Goal: Task Accomplishment & Management: Complete application form

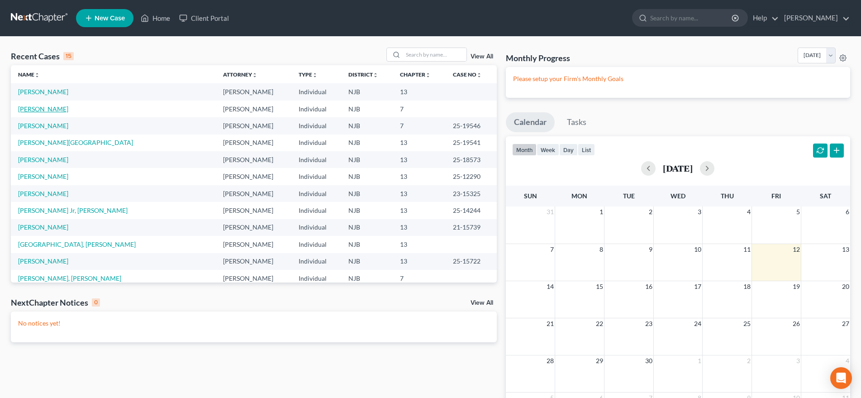
click at [61, 111] on link "[PERSON_NAME]" at bounding box center [43, 109] width 50 height 8
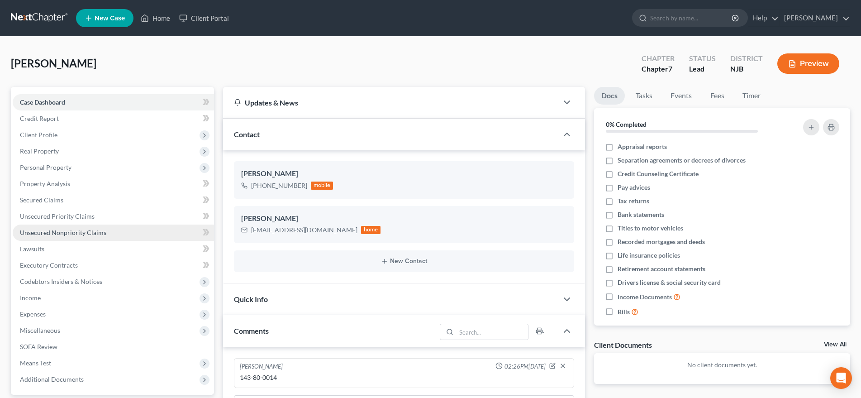
click at [114, 232] on link "Unsecured Nonpriority Claims" at bounding box center [113, 232] width 201 height 16
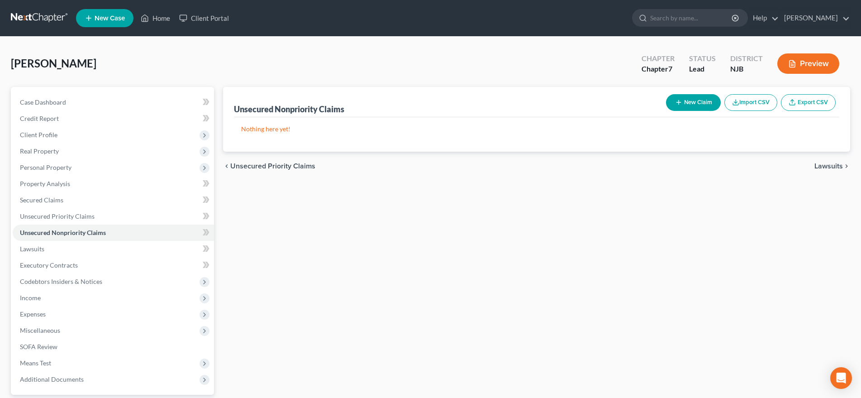
click at [703, 108] on button "New Claim" at bounding box center [693, 102] width 55 height 17
select select "0"
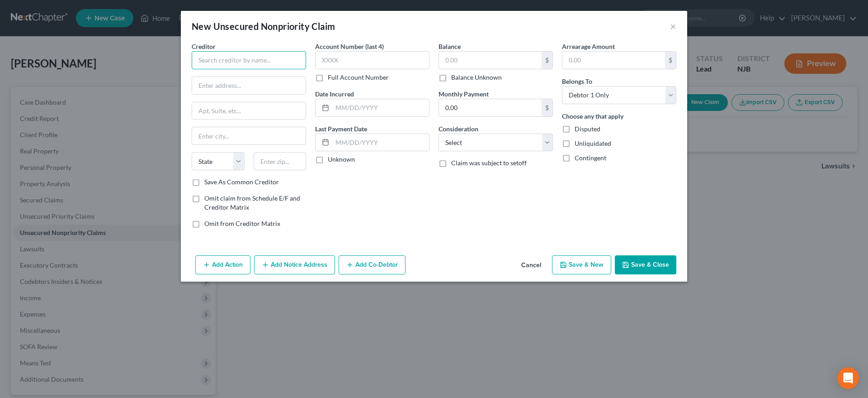
click at [248, 61] on input "text" at bounding box center [249, 60] width 114 height 18
type input "E"
type input "Upstart, Inc."
type input "PO Box 1503"
click at [277, 166] on input "text" at bounding box center [280, 161] width 53 height 18
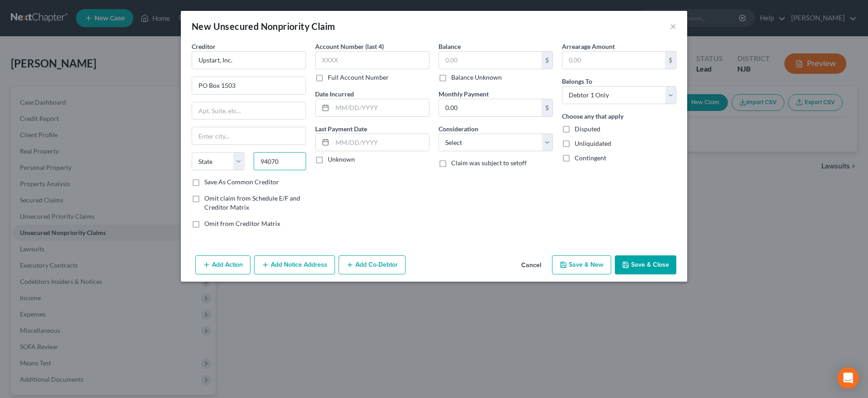
type input "94070"
type input "San [PERSON_NAME]"
select select "4"
click at [345, 220] on div "Account Number (last 4) Full Account Number Date Incurred Last Payment Date Unk…" at bounding box center [372, 139] width 123 height 194
click at [460, 62] on input "text" at bounding box center [490, 60] width 103 height 17
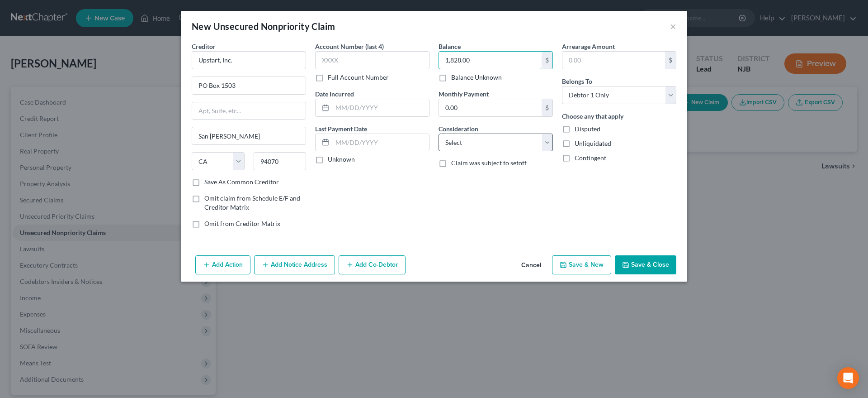
type input "1,828.00"
click at [439, 133] on select "Select Cable / Satellite Services Collection Agency Credit Card Debt Debt Couns…" at bounding box center [496, 142] width 114 height 18
select select "14"
click option "Other" at bounding box center [0, 0] width 0 height 0
click at [566, 265] on icon "button" at bounding box center [563, 264] width 5 height 5
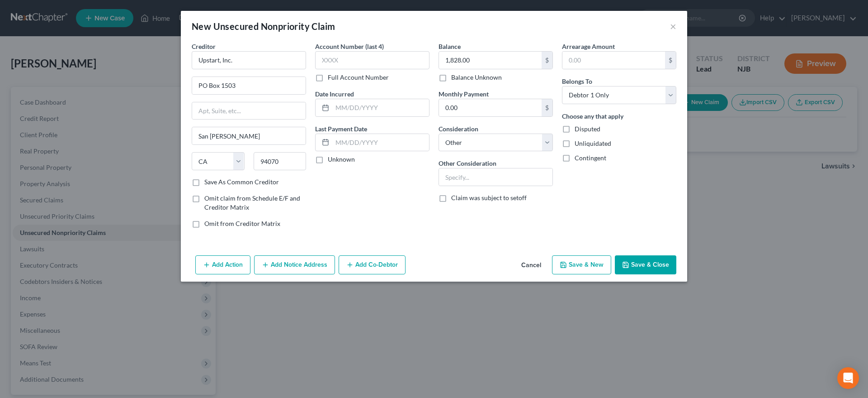
select select "0"
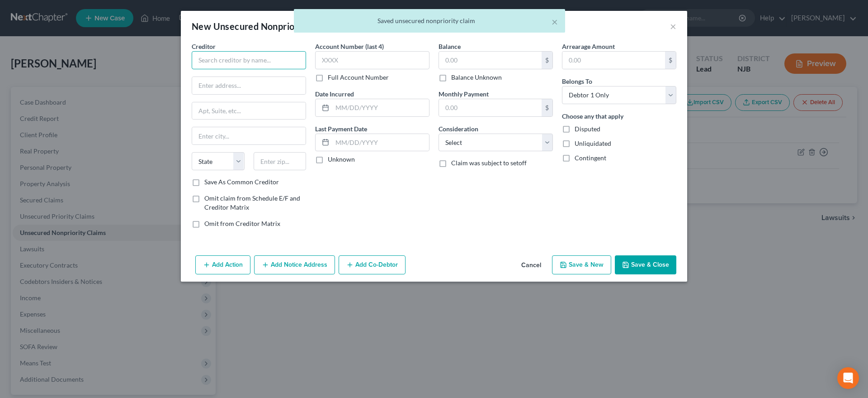
click at [208, 59] on input "text" at bounding box center [249, 60] width 114 height 18
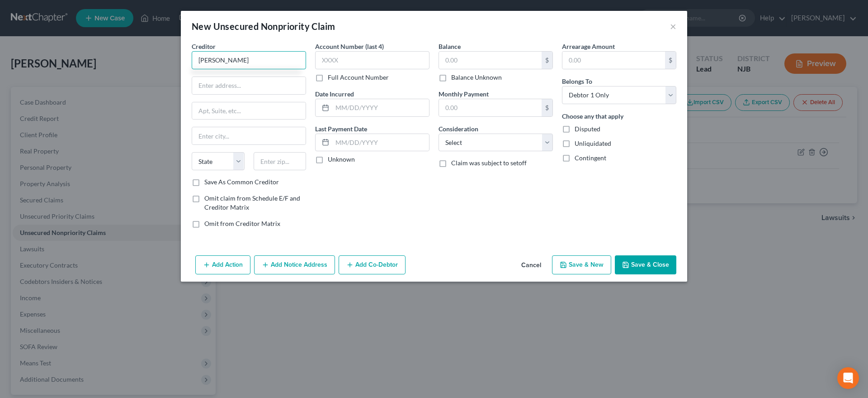
type input "[PERSON_NAME]"
type input "[STREET_ADDRESS]"
type input "08033"
type input "Haddonfield"
select select "33"
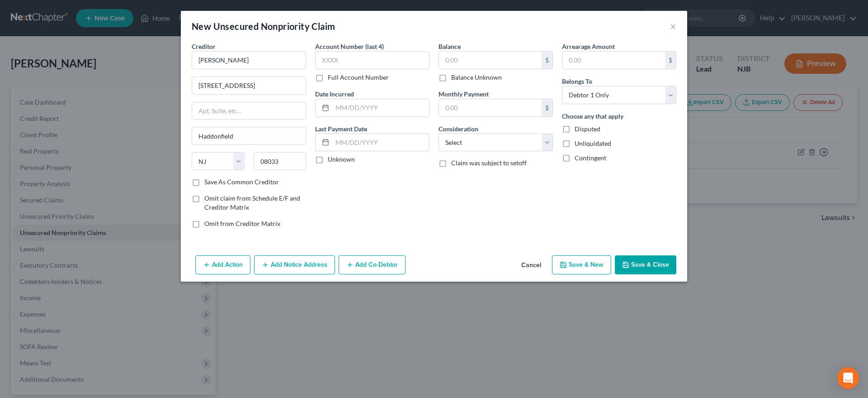
click at [392, 195] on div "Account Number (last 4) Full Account Number Date Incurred Last Payment Date Unk…" at bounding box center [372, 139] width 123 height 194
click at [450, 59] on input "text" at bounding box center [490, 60] width 103 height 17
type input "2,415.00"
click at [439, 133] on select "Select Cable / Satellite Services Collection Agency Credit Card Debt Debt Couns…" at bounding box center [496, 142] width 114 height 18
select select "14"
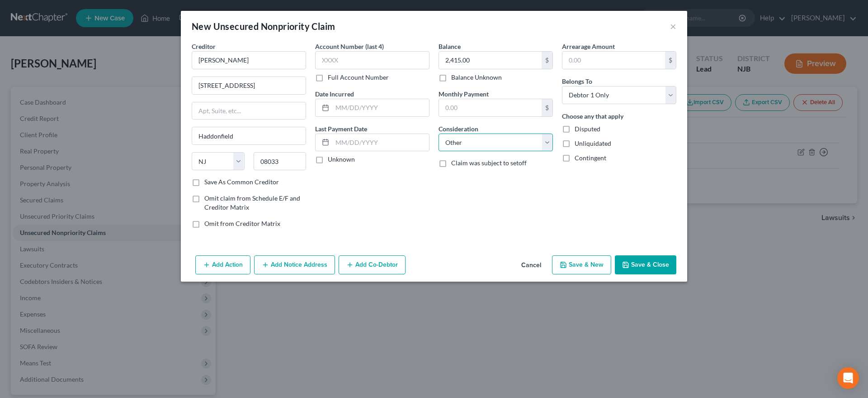
click option "Other" at bounding box center [0, 0] width 0 height 0
click at [579, 265] on button "Save & New" at bounding box center [581, 264] width 59 height 19
select select "0"
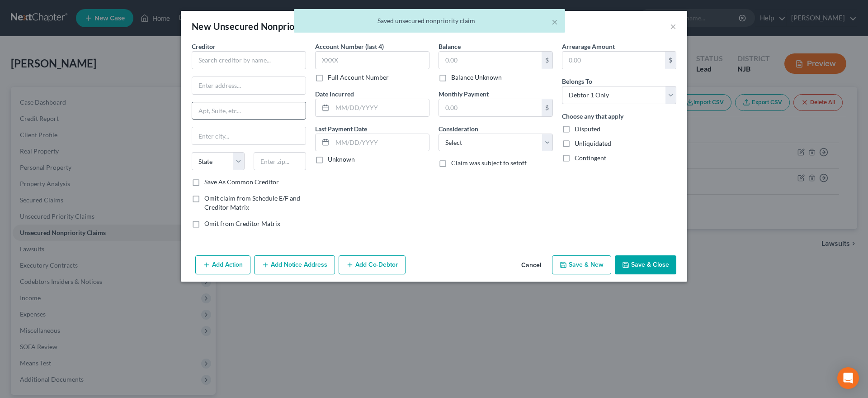
type input "0.00"
click at [207, 61] on input "text" at bounding box center [249, 60] width 114 height 18
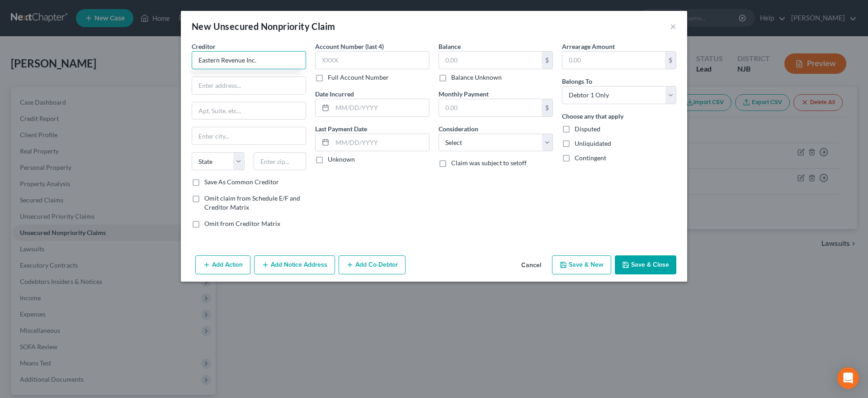
type input "Eastern Revenue Inc."
type input "[STREET_ADDRESS][PERSON_NAME]"
type input "19044"
type input "Horsham"
select select "39"
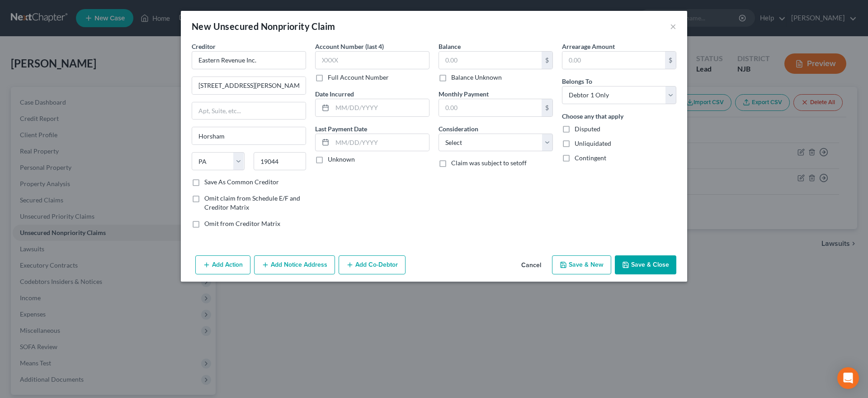
click at [357, 173] on div "Account Number (last 4) Full Account Number Date Incurred Last Payment Date Unk…" at bounding box center [372, 139] width 123 height 194
click at [469, 59] on input "text" at bounding box center [490, 60] width 103 height 17
type input "1,584.00"
click at [439, 133] on select "Select Cable / Satellite Services Collection Agency Credit Card Debt Debt Couns…" at bounding box center [496, 142] width 114 height 18
select select "14"
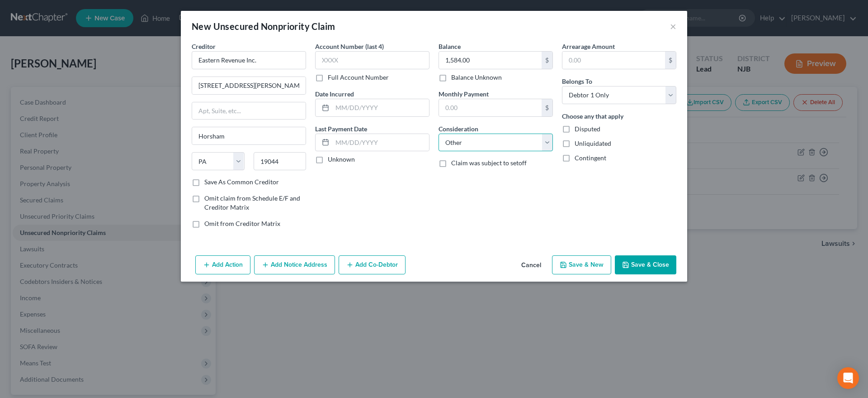
click option "Other" at bounding box center [0, 0] width 0 height 0
click at [458, 336] on div "New Unsecured Nonpriority Claim × Creditor * Eastern Revenue Inc. [STREET_ADDRE…" at bounding box center [434, 199] width 868 height 398
click at [574, 261] on button "Save & New" at bounding box center [581, 264] width 59 height 19
select select "0"
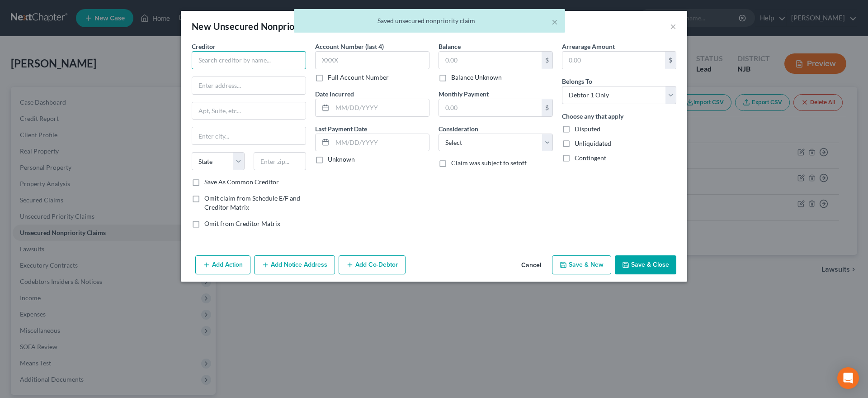
click at [235, 59] on input "text" at bounding box center [249, 60] width 114 height 18
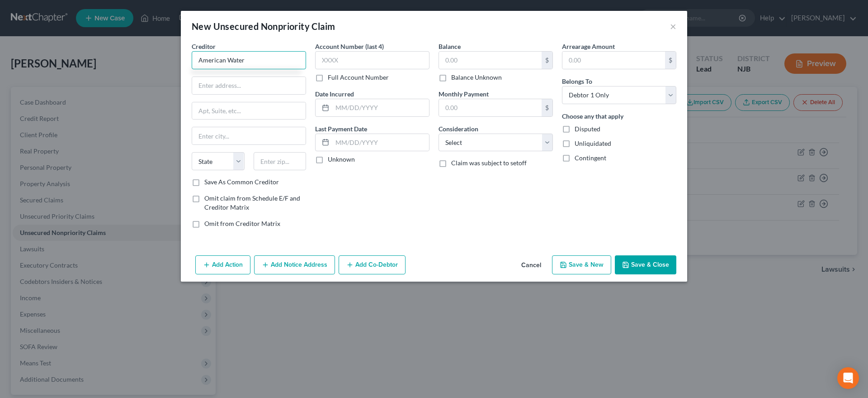
type input "American Water"
type input "PO Box 2798"
type input "08101"
type input "[GEOGRAPHIC_DATA]"
select select "33"
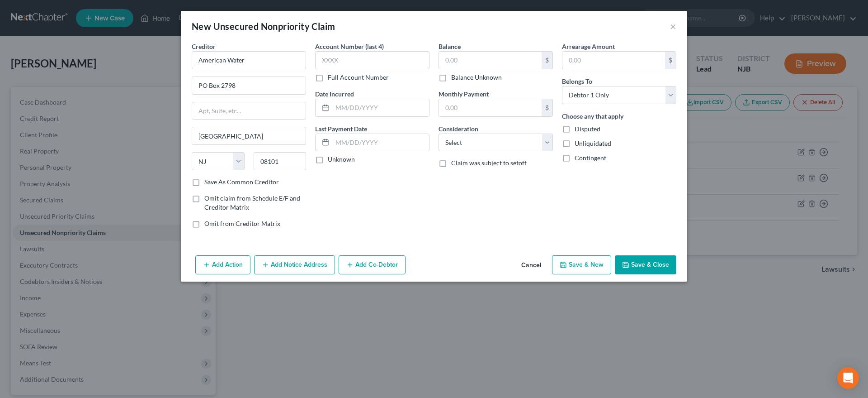
click at [348, 180] on div "Account Number (last 4) Full Account Number Date Incurred Last Payment Date Unk…" at bounding box center [372, 139] width 123 height 194
click at [470, 57] on input "text" at bounding box center [490, 60] width 103 height 17
type input "276.00"
click at [439, 133] on select "Select Cable / Satellite Services Collection Agency Credit Card Debt Debt Couns…" at bounding box center [496, 142] width 114 height 18
select select "14"
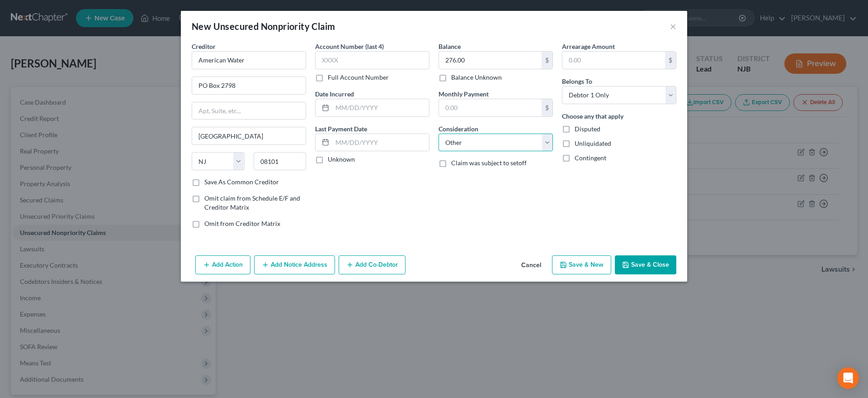
click option "Other" at bounding box center [0, 0] width 0 height 0
click at [566, 268] on icon "button" at bounding box center [563, 264] width 7 height 7
select select "0"
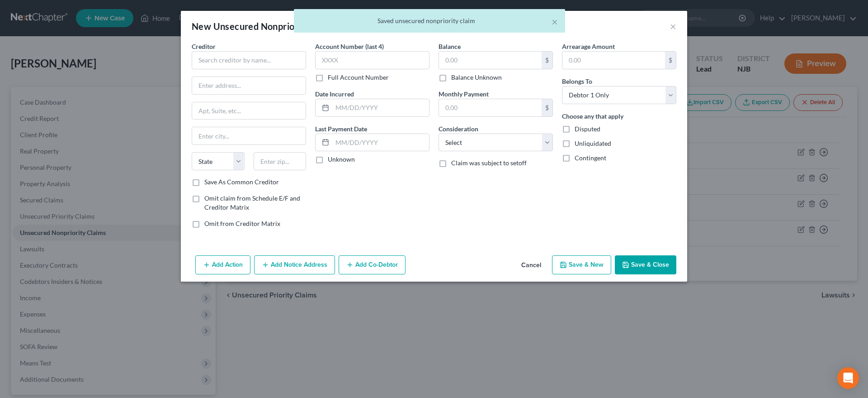
type input "0.00"
click at [217, 61] on input "text" at bounding box center [249, 60] width 114 height 18
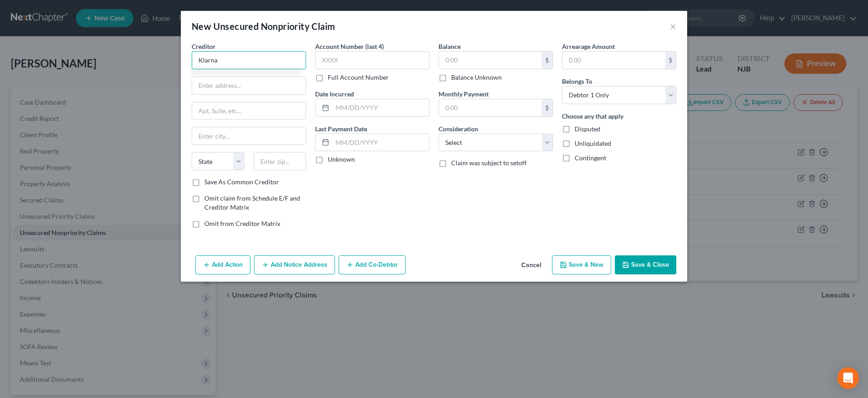
type input "Klarna"
type input "[STREET_ADDRESS]"
type input "Suite 400"
click at [286, 164] on input "text" at bounding box center [280, 161] width 53 height 18
type input "43201"
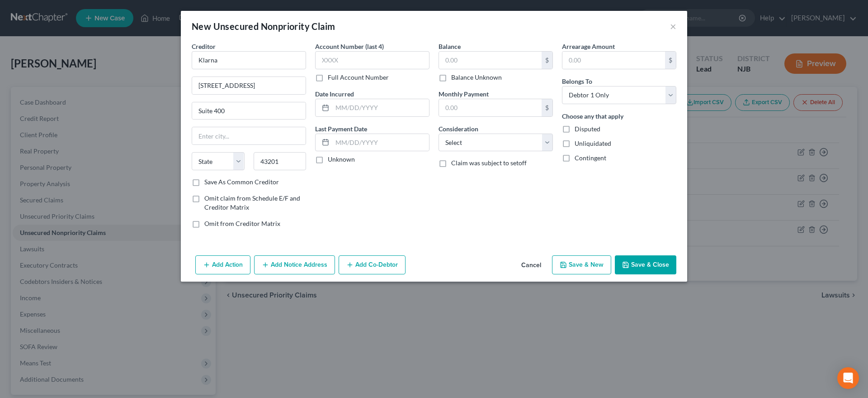
type input "Columbus"
select select "36"
click at [343, 176] on div "Account Number (last 4) Full Account Number Date Incurred Last Payment Date Unk…" at bounding box center [372, 139] width 123 height 194
click at [483, 62] on input "text" at bounding box center [490, 60] width 103 height 17
type input "1,835.00"
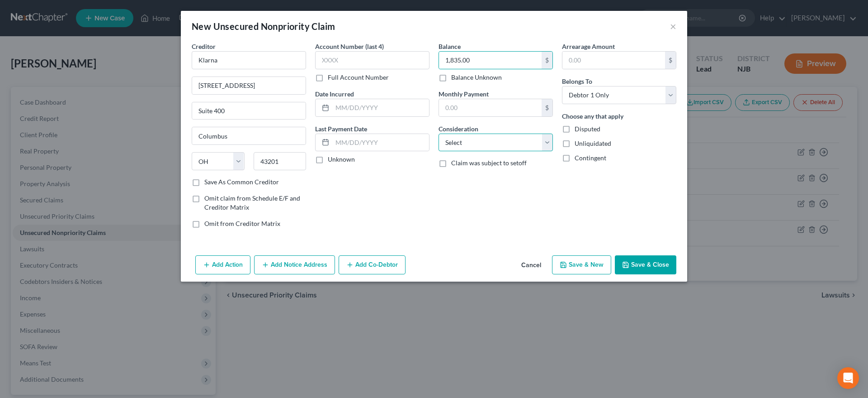
click at [439, 133] on select "Select Cable / Satellite Services Collection Agency Credit Card Debt Debt Couns…" at bounding box center [496, 142] width 114 height 18
select select "14"
click option "Other" at bounding box center [0, 0] width 0 height 0
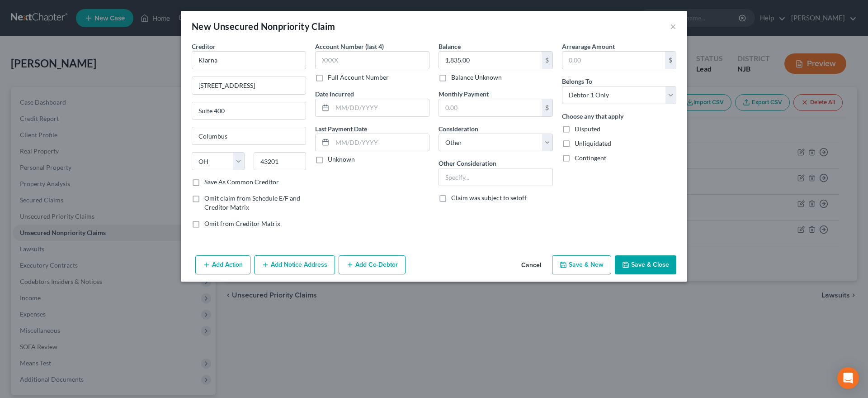
click at [567, 264] on icon "button" at bounding box center [563, 264] width 7 height 7
select select "0"
click at [340, 221] on div "Account Number (last 4) Full Account Number Date Incurred Last Payment Date Unk…" at bounding box center [372, 139] width 123 height 194
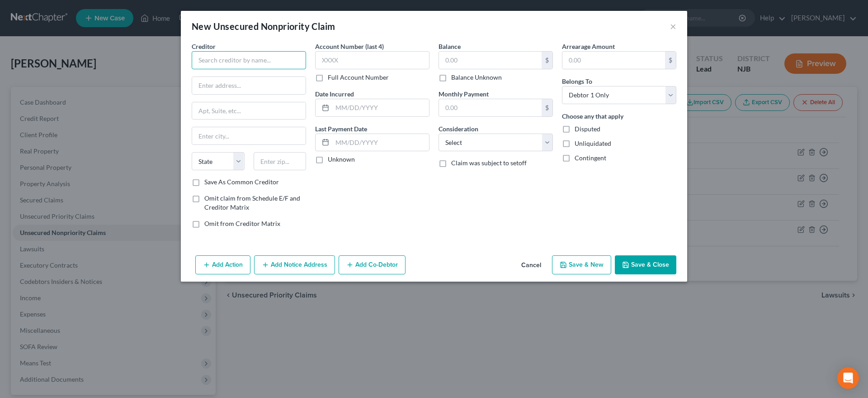
click at [208, 58] on input "text" at bounding box center [249, 60] width 114 height 18
type input "Affirm"
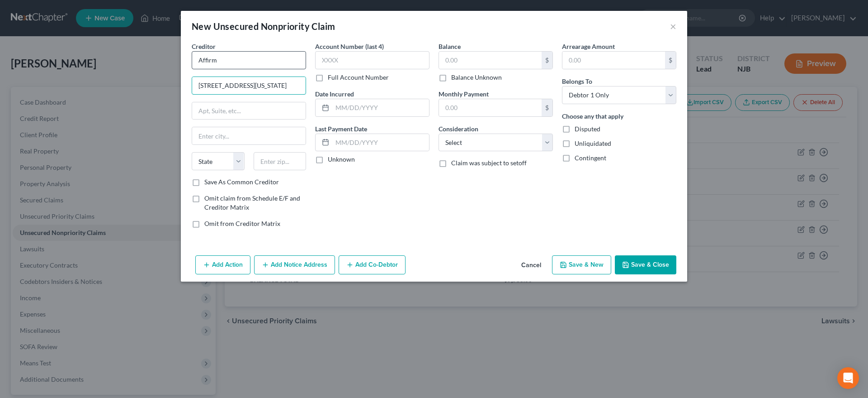
type input "[STREET_ADDRESS][US_STATE]"
type input "Floor 12"
type input "94108"
click at [353, 211] on div "Account Number (last 4) Full Account Number Date Incurred Last Payment Date Unk…" at bounding box center [372, 139] width 123 height 194
type input "[GEOGRAPHIC_DATA]"
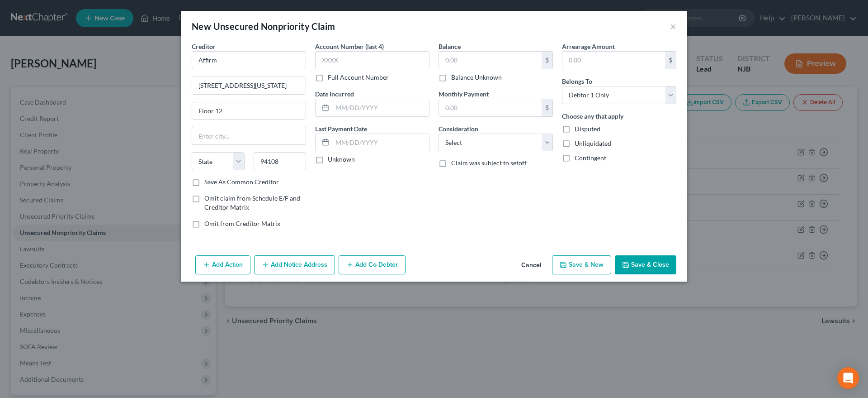
select select "4"
click at [456, 63] on input "text" at bounding box center [490, 60] width 103 height 17
type input "3,460.00"
select select "14"
click option "Other" at bounding box center [0, 0] width 0 height 0
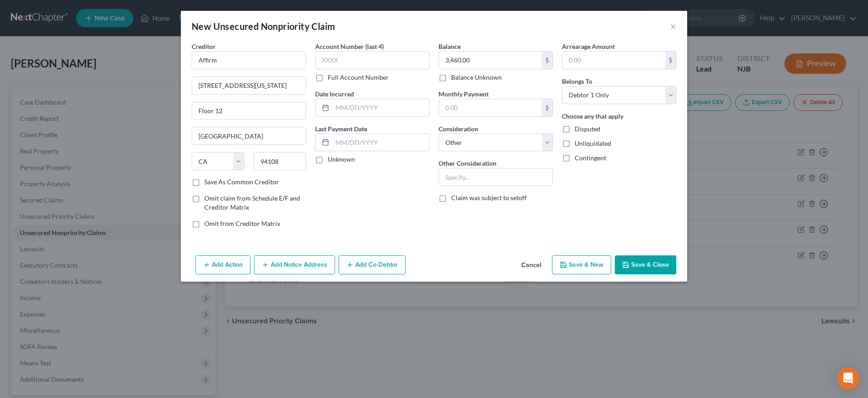
click at [570, 265] on button "Save & New" at bounding box center [581, 264] width 59 height 19
select select "0"
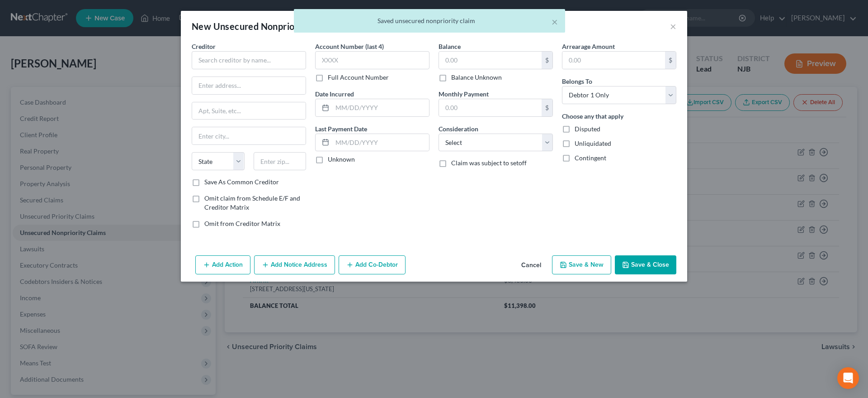
click at [347, 208] on div "Account Number (last 4) Full Account Number Date Incurred Last Payment Date Unk…" at bounding box center [372, 139] width 123 height 194
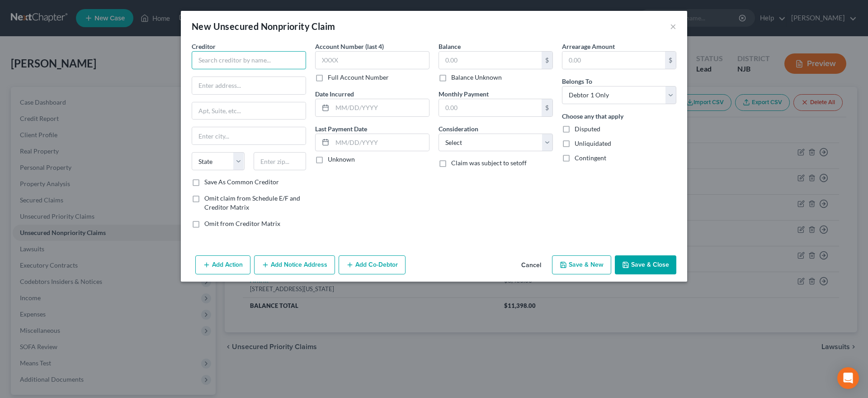
click at [214, 61] on input "text" at bounding box center [249, 60] width 114 height 18
type input "Macy's"
type input "PO Box 6776"
type input "57117"
click at [393, 214] on div "Account Number (last 4) Full Account Number Date Incurred Last Payment Date Unk…" at bounding box center [372, 139] width 123 height 194
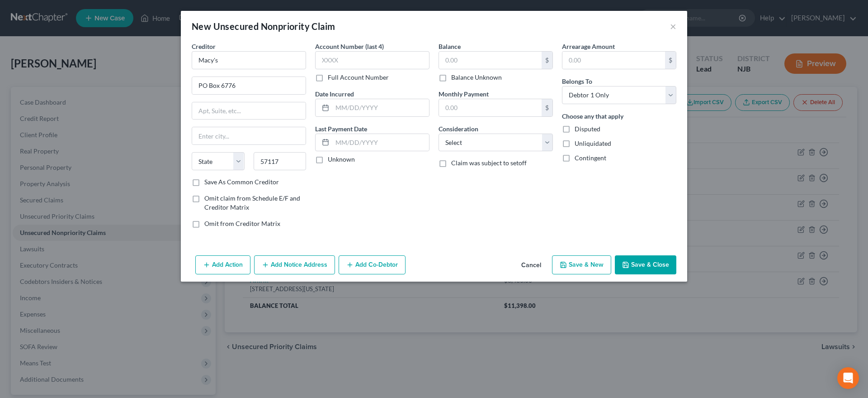
type input "[GEOGRAPHIC_DATA]"
select select "43"
click at [460, 58] on input "text" at bounding box center [490, 60] width 103 height 17
type input "3,388.00"
click at [439, 133] on select "Select Cable / Satellite Services Collection Agency Credit Card Debt Debt Couns…" at bounding box center [496, 142] width 114 height 18
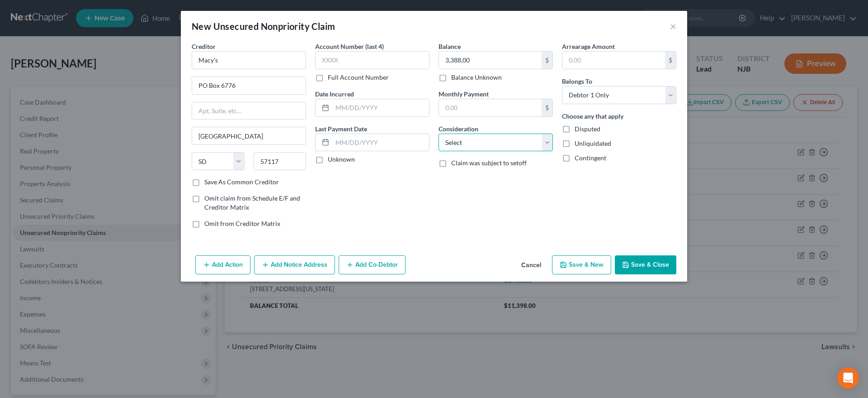
select select "2"
click option "Credit Card Debt" at bounding box center [0, 0] width 0 height 0
click at [564, 270] on button "Save & New" at bounding box center [581, 264] width 59 height 19
select select "0"
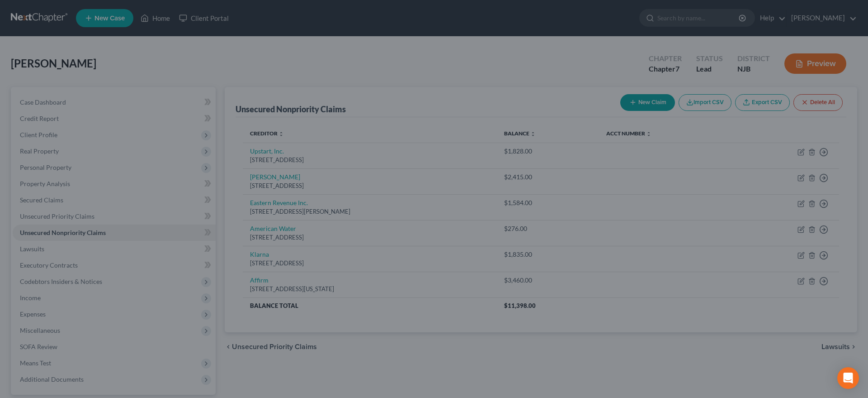
type input "0.00"
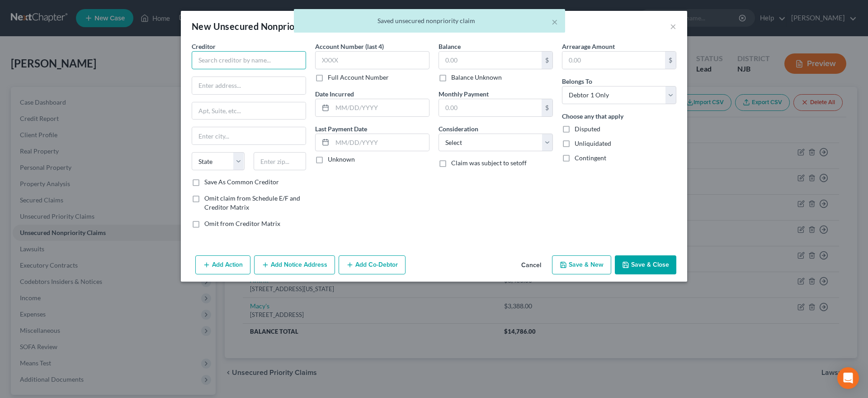
click at [212, 62] on input "text" at bounding box center [249, 60] width 114 height 18
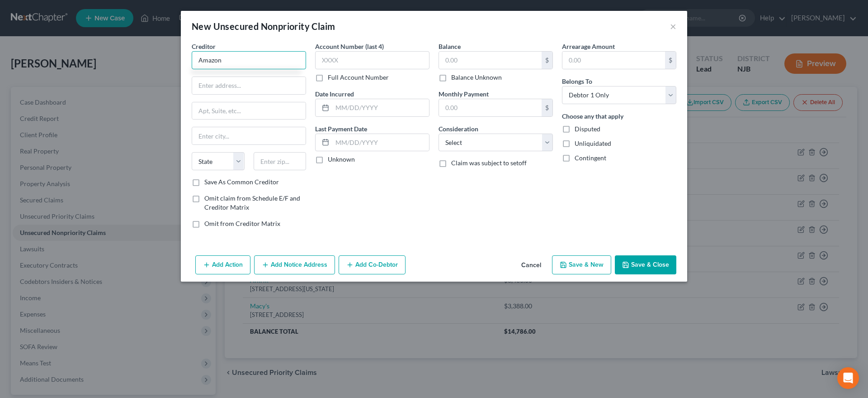
type input "Amazon"
type input "PO Box 71711"
type input "19176"
click at [400, 200] on div "Account Number (last 4) Full Account Number Date Incurred Last Payment Date Unk…" at bounding box center [372, 139] width 123 height 194
click at [192, 152] on select "State [US_STATE] AK AR AZ CA CO CT DE DC [GEOGRAPHIC_DATA] [GEOGRAPHIC_DATA] GU…" at bounding box center [218, 161] width 53 height 18
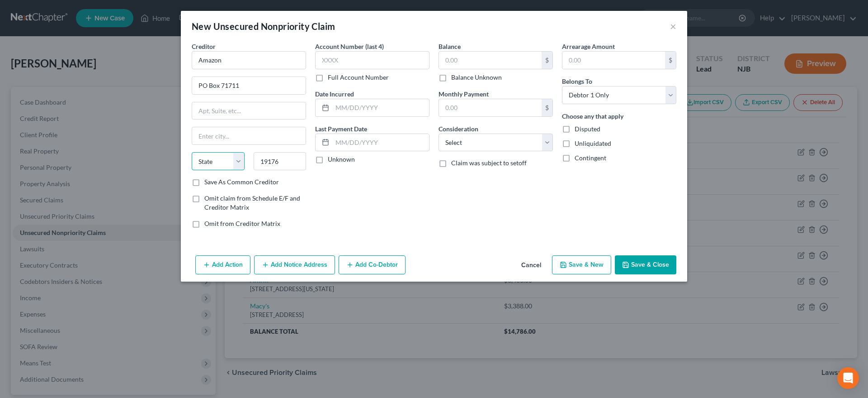
select select "39"
click option "PA" at bounding box center [0, 0] width 0 height 0
click at [212, 133] on input "text" at bounding box center [249, 135] width 114 height 17
type input "[GEOGRAPHIC_DATA]"
click at [464, 55] on input "text" at bounding box center [490, 60] width 103 height 17
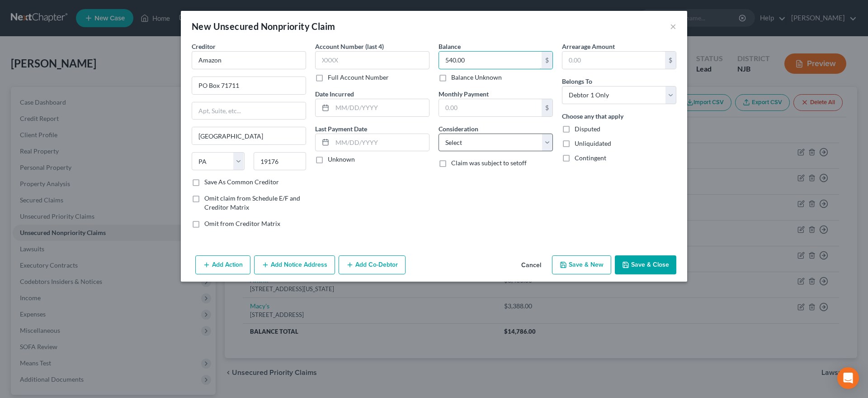
type input "540.00"
select select "2"
click option "Credit Card Debt" at bounding box center [0, 0] width 0 height 0
click at [496, 194] on div "Balance 540.00 $ Balance Unknown Balance Undetermined 540.00 $ Balance Unknown …" at bounding box center [495, 139] width 123 height 194
click at [567, 265] on icon "button" at bounding box center [563, 264] width 7 height 7
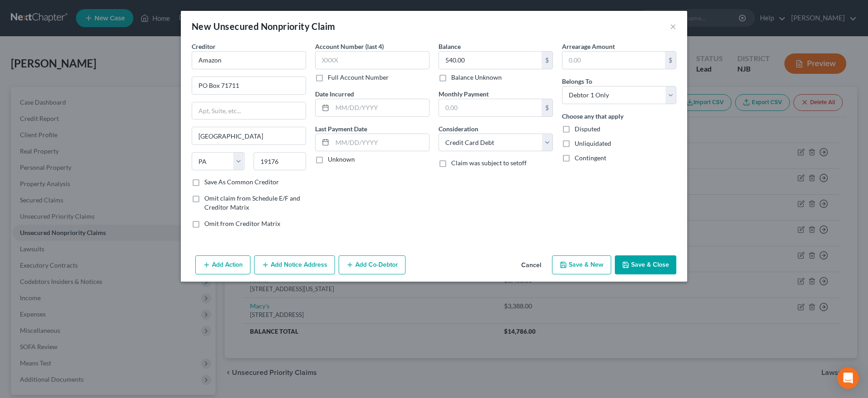
type input "0.00"
select select "0"
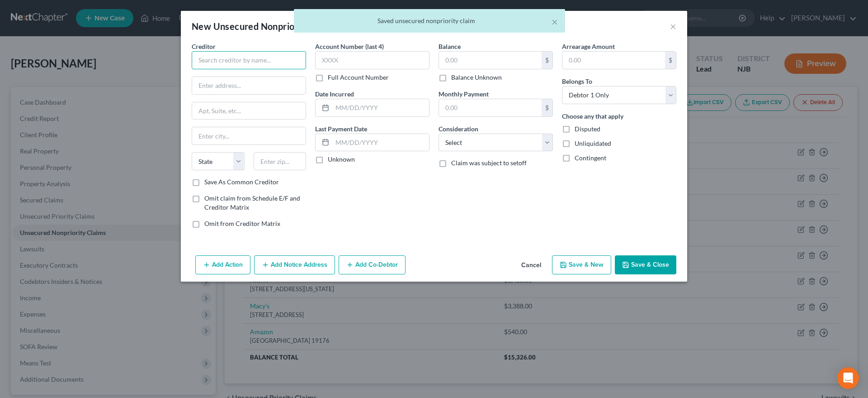
click at [225, 63] on input "text" at bounding box center [249, 60] width 114 height 18
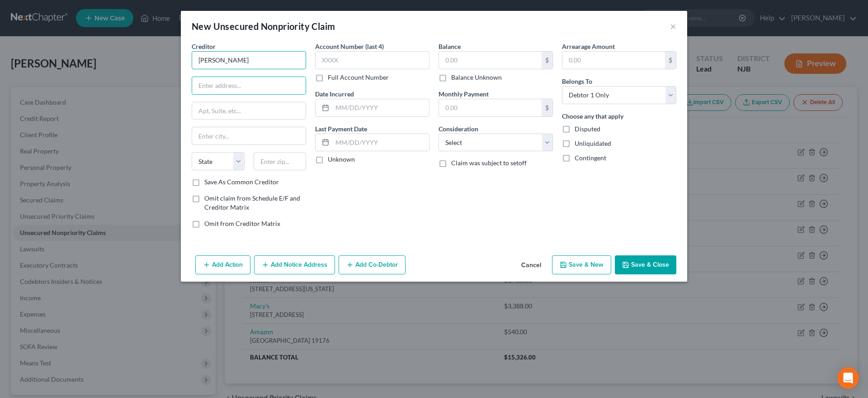
click at [225, 58] on input "[PERSON_NAME]" at bounding box center [249, 60] width 114 height 18
type input "[PERSON_NAME]-Capital One"
type input "PO Box 981600"
click at [282, 164] on input "text" at bounding box center [280, 161] width 53 height 18
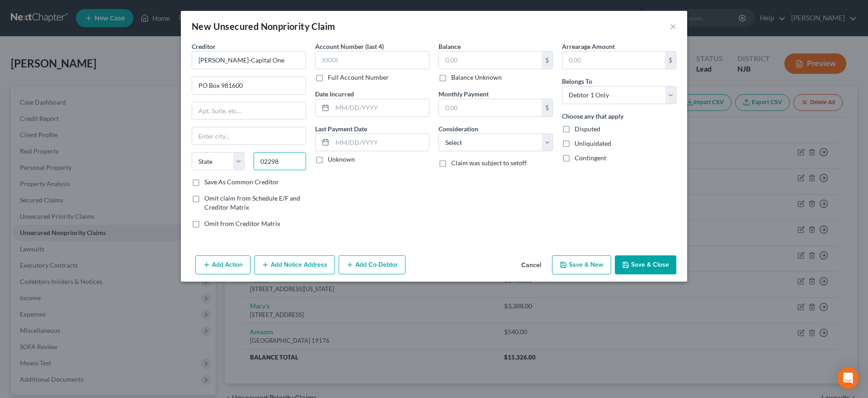
type input "02298"
click at [351, 208] on div "Account Number (last 4) Full Account Number Date Incurred Last Payment Date Unk…" at bounding box center [372, 139] width 123 height 194
click at [192, 152] on select "State [US_STATE] AK AR AZ CA CO CT DE DC [GEOGRAPHIC_DATA] [GEOGRAPHIC_DATA] GU…" at bounding box center [218, 161] width 53 height 18
select select "22"
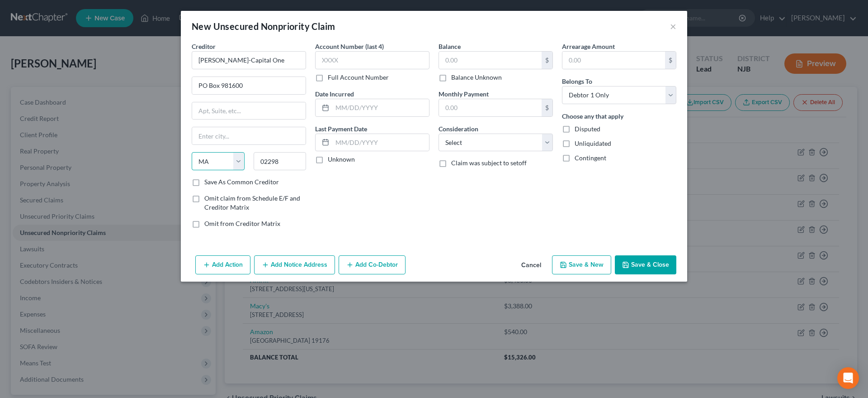
click option "MA" at bounding box center [0, 0] width 0 height 0
click at [232, 133] on input "text" at bounding box center [249, 135] width 114 height 17
type input "[GEOGRAPHIC_DATA]"
click at [455, 59] on input "text" at bounding box center [490, 60] width 103 height 17
type input "5,000.00"
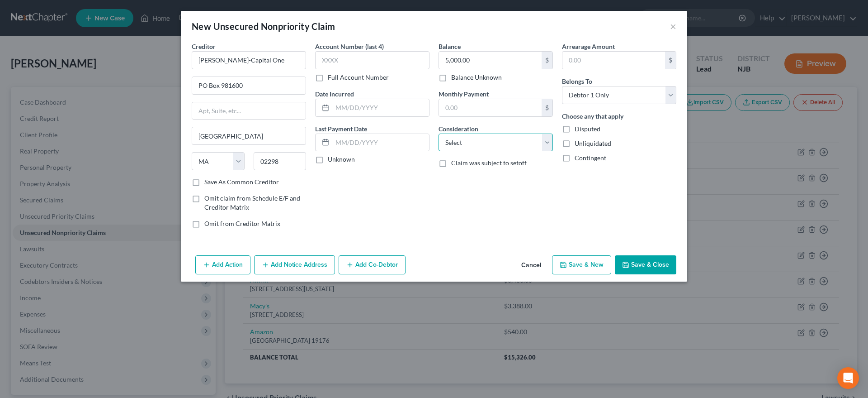
click at [439, 133] on select "Select Cable / Satellite Services Collection Agency Credit Card Debt Debt Couns…" at bounding box center [496, 142] width 114 height 18
select select "14"
click option "Other" at bounding box center [0, 0] width 0 height 0
click at [461, 176] on input "text" at bounding box center [496, 176] width 114 height 17
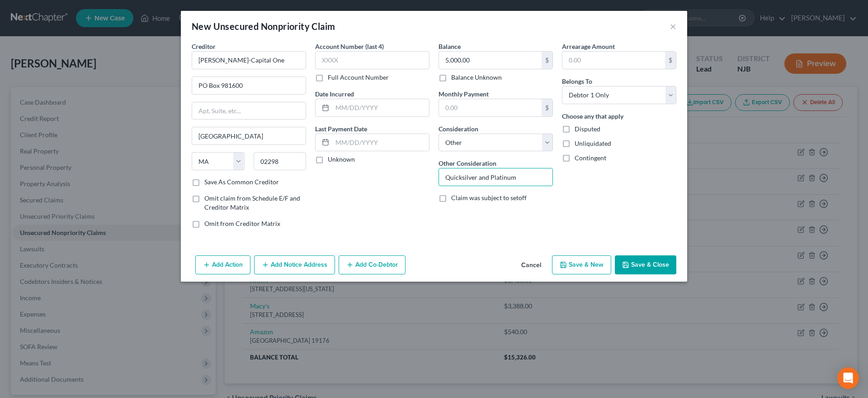
type input "Quicksilver and Platinum"
click at [566, 265] on icon "button" at bounding box center [563, 264] width 5 height 5
select select "0"
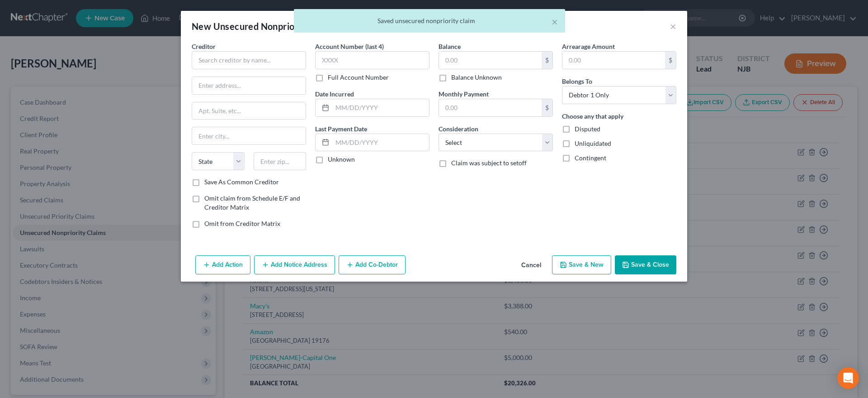
type input "0.00"
click at [210, 62] on input "text" at bounding box center [249, 60] width 114 height 18
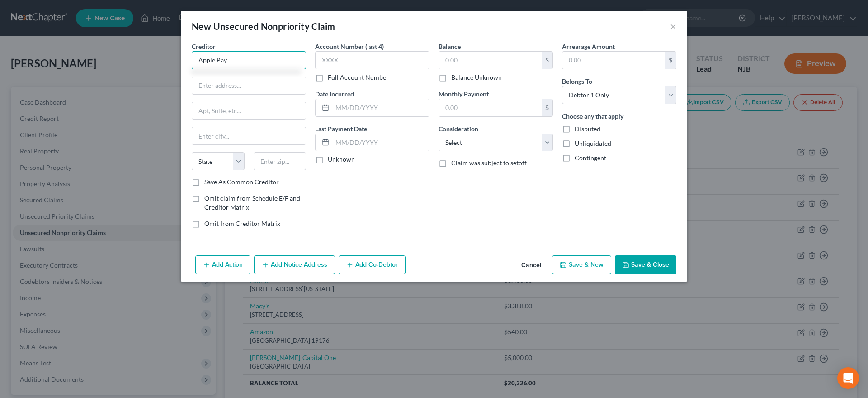
type input "Apple Pay"
type input "PO Box 7247"
type input "19170"
click at [388, 219] on div "Account Number (last 4) Full Account Number Date Incurred Last Payment Date Unk…" at bounding box center [372, 139] width 123 height 194
type input "[GEOGRAPHIC_DATA]"
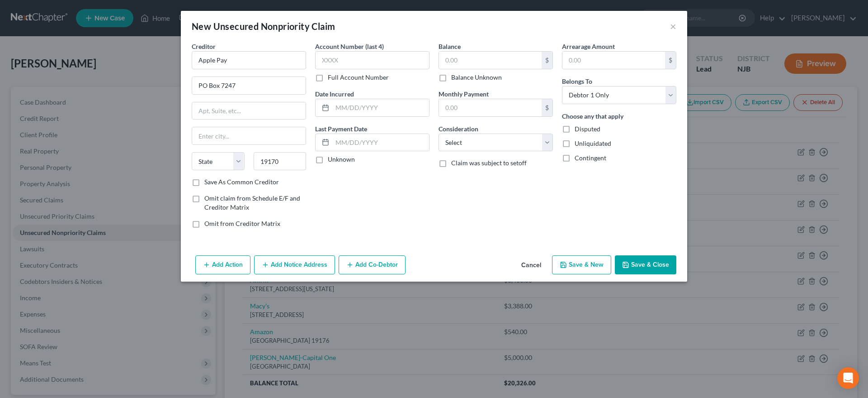
select select "39"
click at [473, 61] on input "text" at bounding box center [490, 60] width 103 height 17
type input "996.00"
click at [439, 133] on select "Select Cable / Satellite Services Collection Agency Credit Card Debt Debt Couns…" at bounding box center [496, 142] width 114 height 18
select select "2"
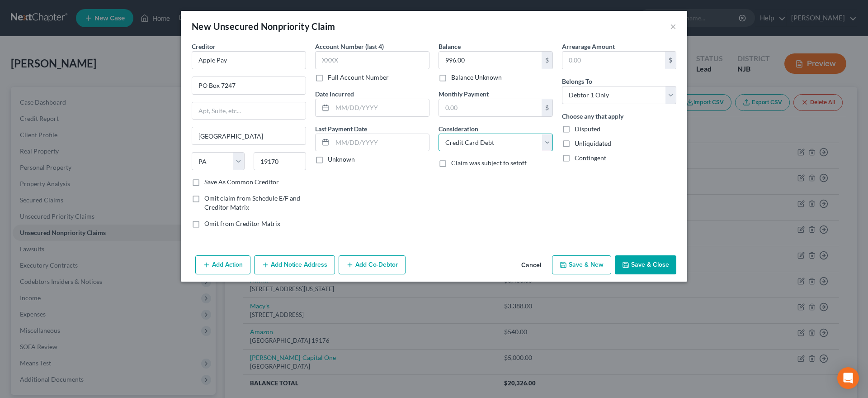
click option "Credit Card Debt" at bounding box center [0, 0] width 0 height 0
drag, startPoint x: 564, startPoint y: 265, endPoint x: 494, endPoint y: 241, distance: 73.8
click at [564, 266] on icon "button" at bounding box center [563, 264] width 7 height 7
select select "0"
type input "0.00"
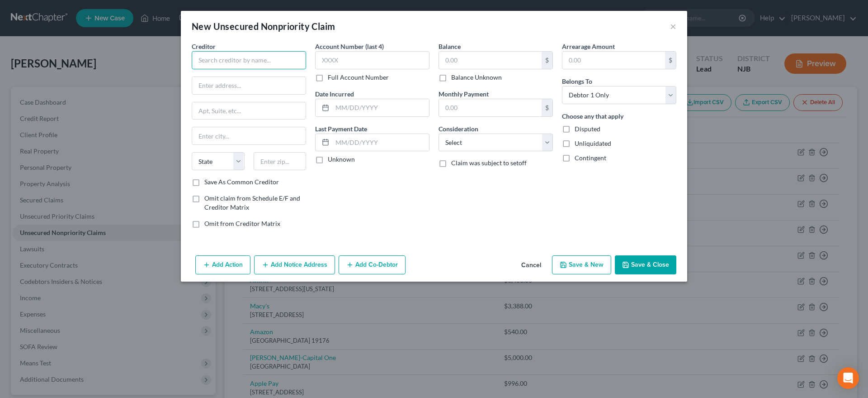
click at [223, 61] on input "text" at bounding box center [249, 60] width 114 height 18
type input "Quest Diagnostics"
type input "[STREET_ADDRESS][PERSON_NAME]"
type input "Suite 250-A"
type input "55439"
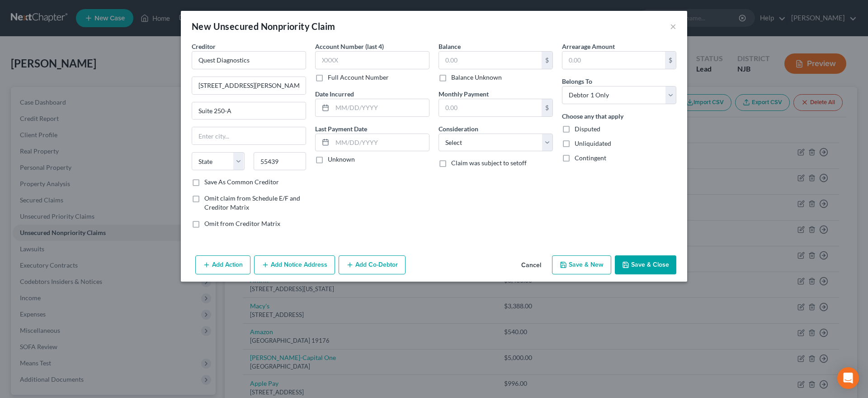
click at [355, 193] on div "Account Number (last 4) Full Account Number Date Incurred Last Payment Date Unk…" at bounding box center [372, 139] width 123 height 194
type input "[GEOGRAPHIC_DATA]"
select select "24"
click at [454, 58] on input "text" at bounding box center [490, 60] width 103 height 17
type input "160.00"
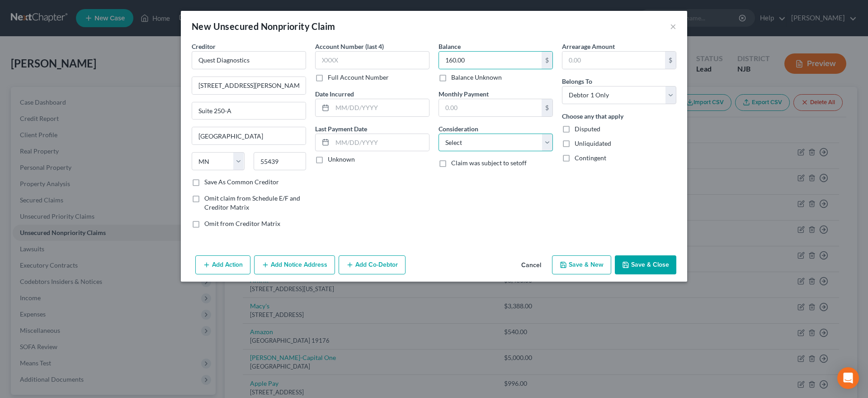
click at [439, 133] on select "Select Cable / Satellite Services Collection Agency Credit Card Debt Debt Couns…" at bounding box center [496, 142] width 114 height 18
select select "9"
click option "Medical Services" at bounding box center [0, 0] width 0 height 0
click at [469, 278] on div "Add Action Add Notice Address Add Co-Debtor Cancel Save & New Save & Close" at bounding box center [434, 266] width 507 height 30
click at [559, 264] on button "Save & New" at bounding box center [581, 264] width 59 height 19
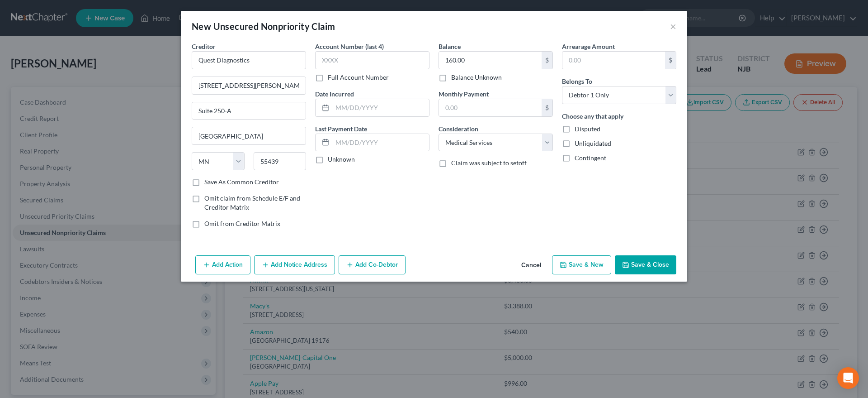
type input "0.00"
select select "0"
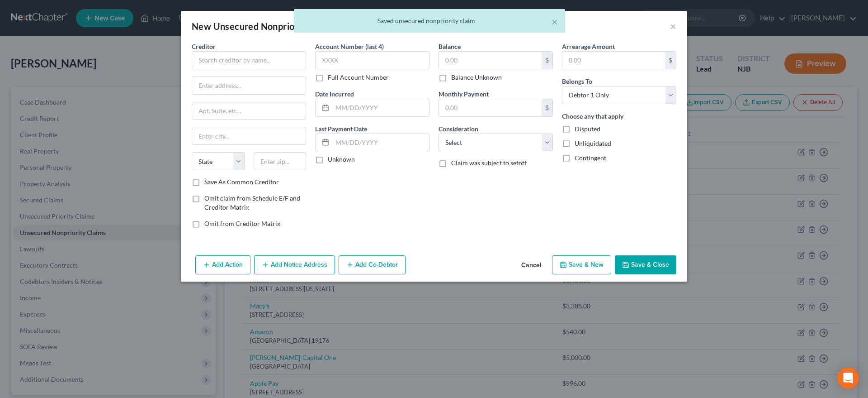
click at [374, 223] on div "Account Number (last 4) Full Account Number Date Incurred Last Payment Date Unk…" at bounding box center [372, 139] width 123 height 194
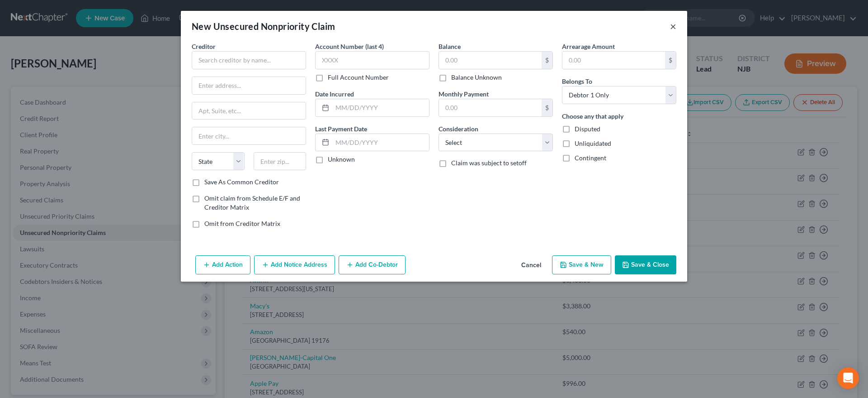
click at [673, 24] on button "×" at bounding box center [673, 26] width 6 height 11
